Goal: Task Accomplishment & Management: Manage account settings

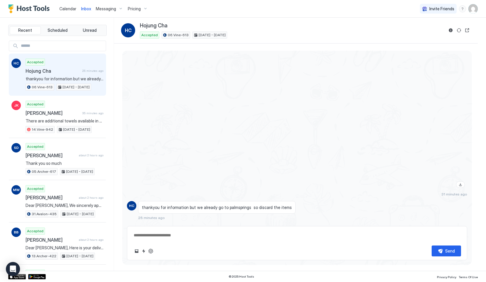
scroll to position [1598, 0]
click at [68, 12] on div "Calendar" at bounding box center [68, 8] width 22 height 11
click at [66, 8] on span "Calendar" at bounding box center [67, 8] width 17 height 5
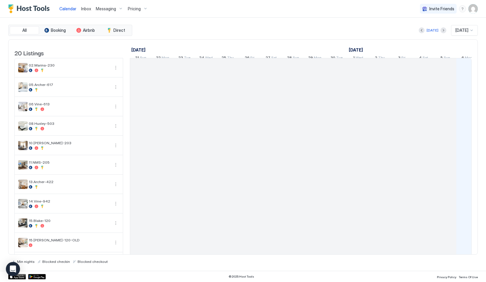
scroll to position [0, 326]
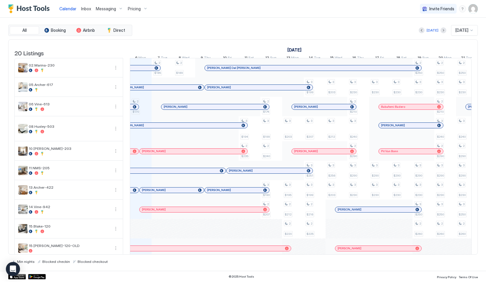
click at [85, 4] on div "Inbox" at bounding box center [86, 8] width 15 height 11
click at [84, 4] on div "Inbox" at bounding box center [86, 8] width 15 height 11
click at [84, 9] on span "Inbox" at bounding box center [86, 8] width 10 height 5
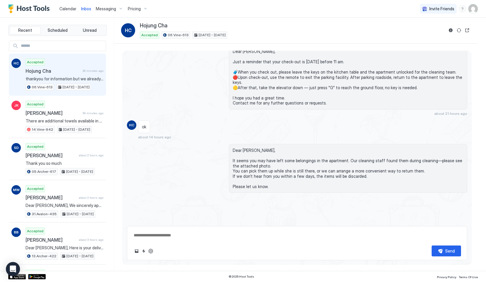
scroll to position [1445, 0]
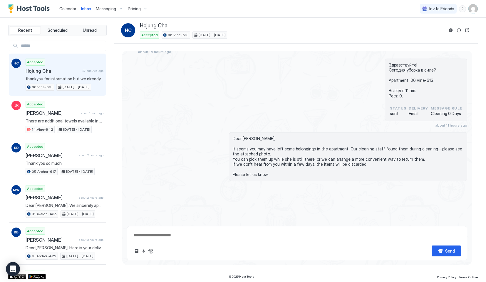
type textarea "*"
